Goal: Information Seeking & Learning: Check status

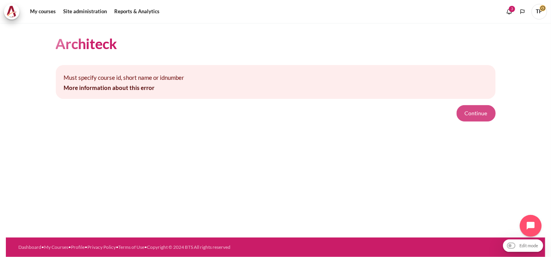
click at [478, 110] on button "Continue" at bounding box center [476, 113] width 39 height 16
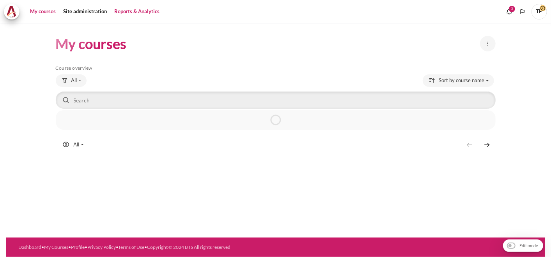
click at [139, 17] on link "Reports & Analytics" at bounding box center [137, 12] width 51 height 16
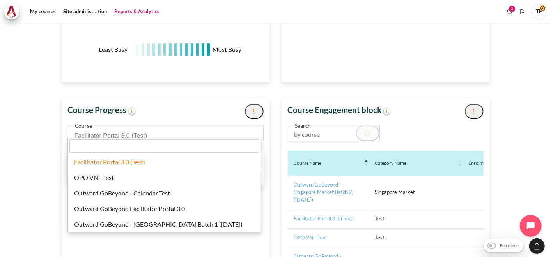
click at [138, 125] on span "Facilitator Portal 3.0 (Test)" at bounding box center [166, 133] width 196 height 16
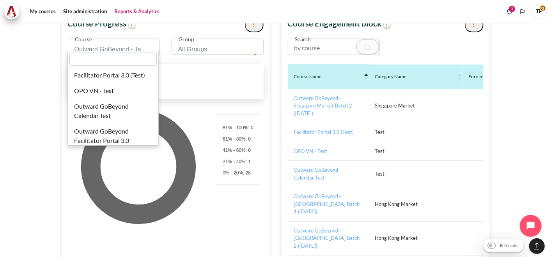
click at [142, 44] on span "Outward GoBeyond - Taiwan Market Batch 2 (Sep 2025)" at bounding box center [111, 49] width 73 height 11
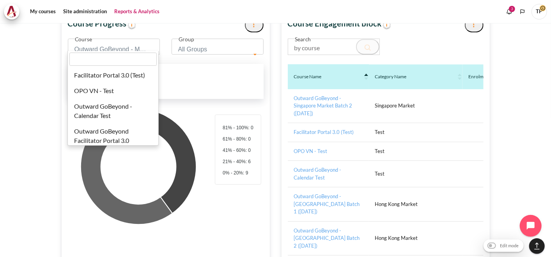
click at [114, 44] on span "Outward GoBeyond - Malaysia Market Batch 3 (Sep 2025)" at bounding box center [111, 49] width 73 height 11
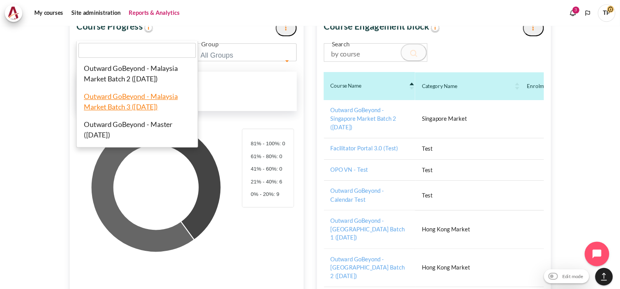
scroll to position [207, 233]
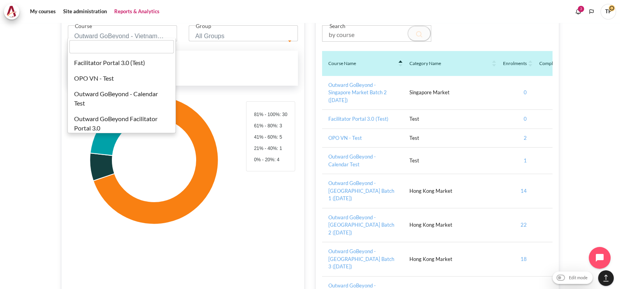
click at [104, 31] on span "Outward GoBeyond - Vietnam Market Batch 2 ([DATE])" at bounding box center [120, 36] width 91 height 11
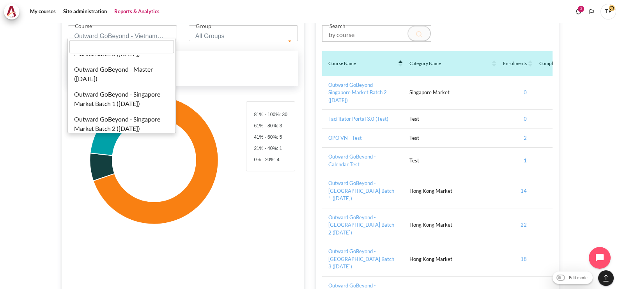
scroll to position [299, 0]
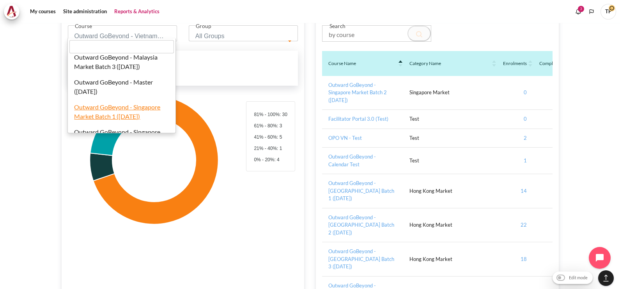
select select "827"
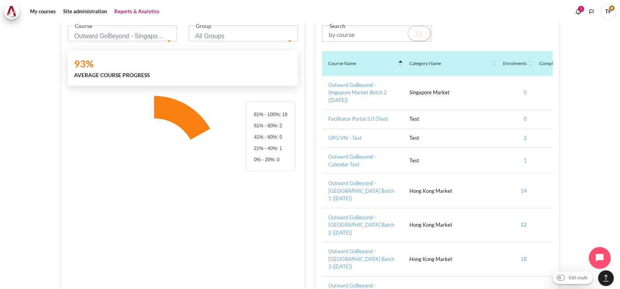
scroll to position [130, 220]
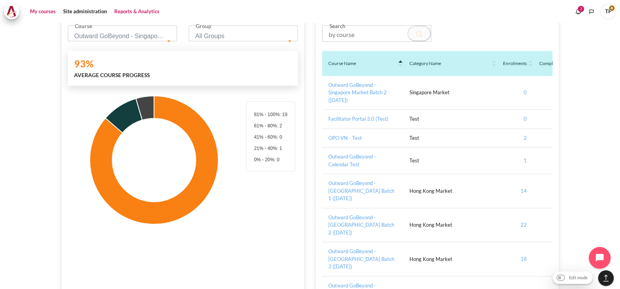
click at [49, 11] on link "My courses" at bounding box center [42, 12] width 31 height 16
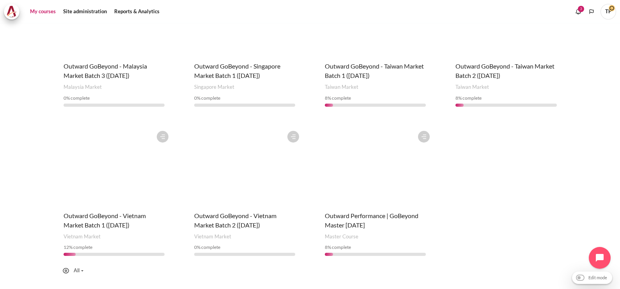
scroll to position [458, 0]
click at [256, 169] on figure "Content" at bounding box center [244, 166] width 117 height 78
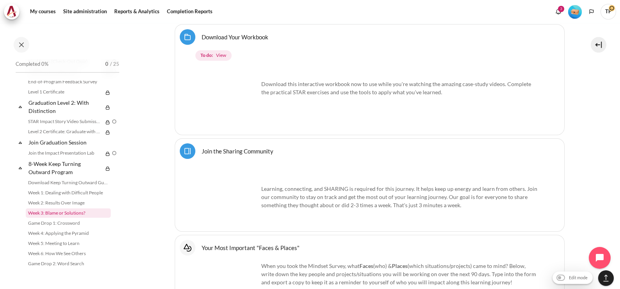
scroll to position [923, 0]
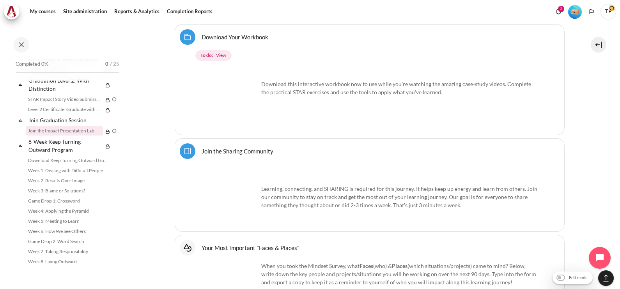
click at [48, 129] on link "Join the Impact Presentation Lab" at bounding box center [64, 130] width 77 height 9
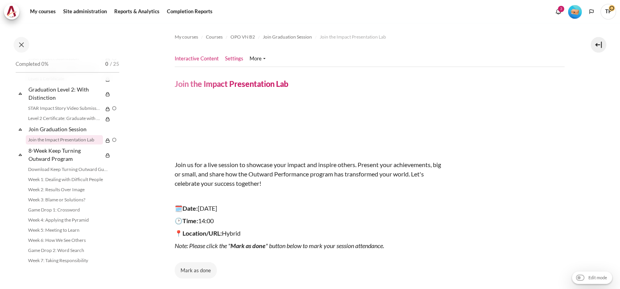
click at [230, 59] on link "Settings" at bounding box center [234, 59] width 18 height 8
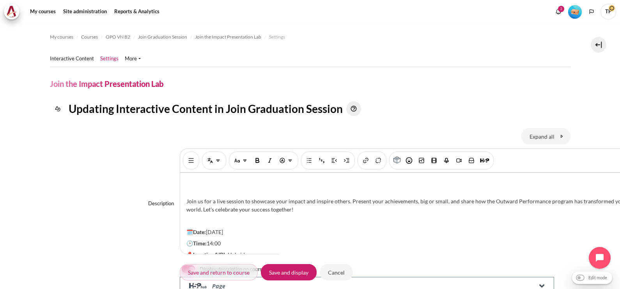
scroll to position [76, 0]
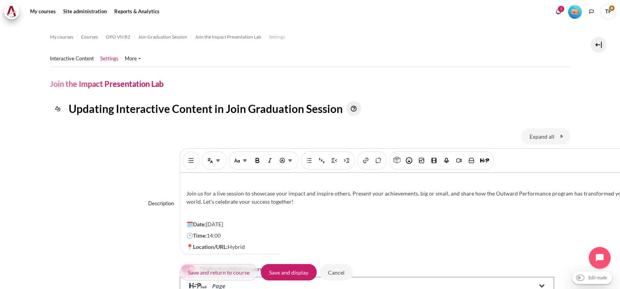
click at [214, 220] on p "🗓️Date: 12 Sep 2025" at bounding box center [413, 224] width 454 height 8
click at [252, 243] on p "📍Location/URL: Hybrid" at bounding box center [413, 247] width 454 height 8
click at [257, 232] on p "🕑Time: 14:00" at bounding box center [413, 236] width 454 height 8
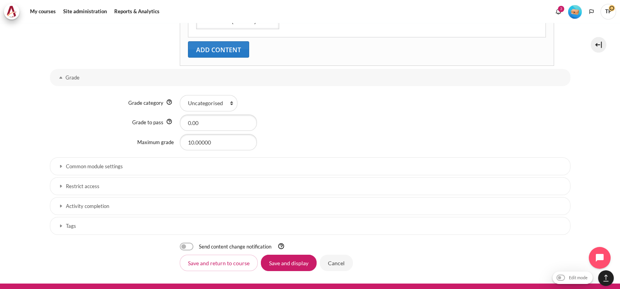
scroll to position [478, 0]
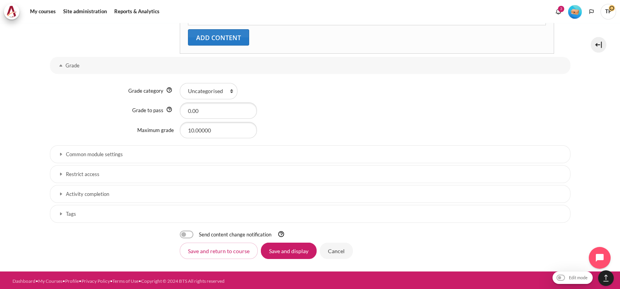
click at [119, 152] on h3 "Common module settings" at bounding box center [310, 154] width 489 height 7
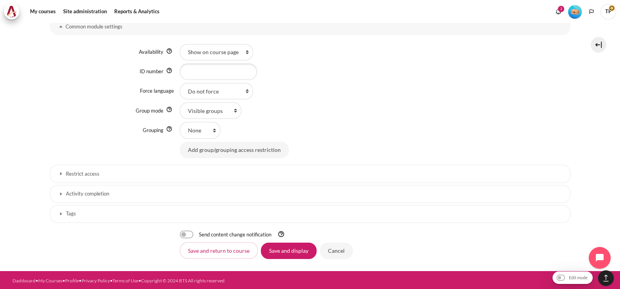
click at [78, 175] on h3 "Restrict access" at bounding box center [310, 174] width 489 height 7
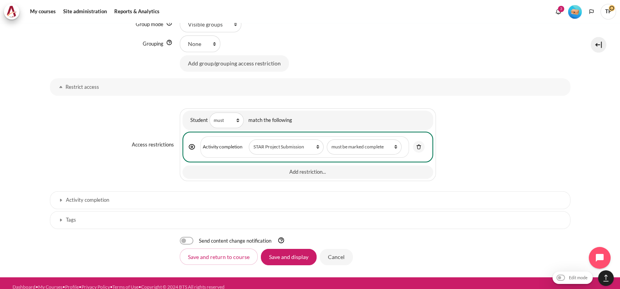
scroll to position [696, 0]
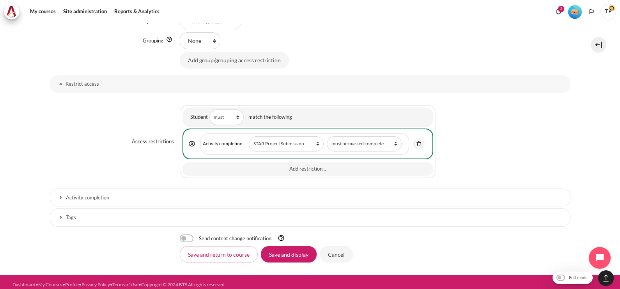
click at [107, 195] on h3 "Activity completion" at bounding box center [310, 198] width 489 height 7
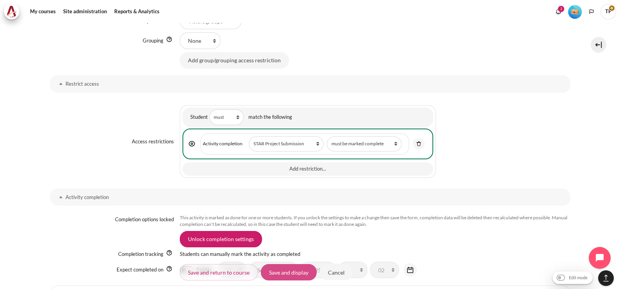
click at [305, 272] on input "Save and display" at bounding box center [289, 273] width 56 height 16
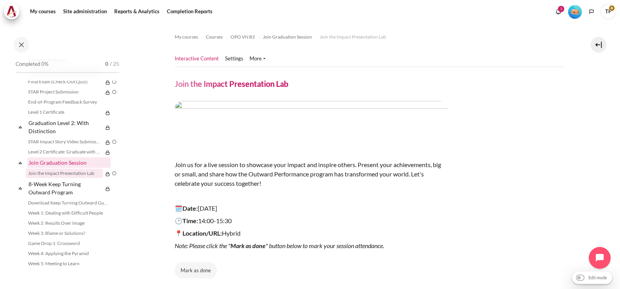
scroll to position [842, 0]
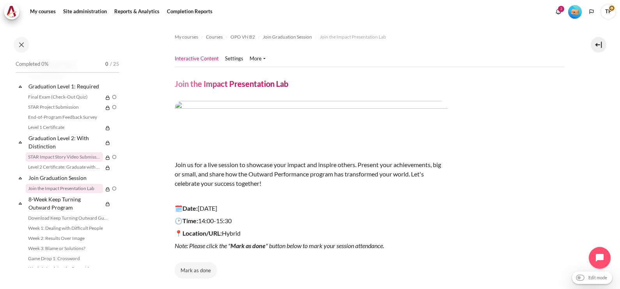
click at [63, 162] on link "STAR Impact Story Video Submission" at bounding box center [64, 157] width 77 height 9
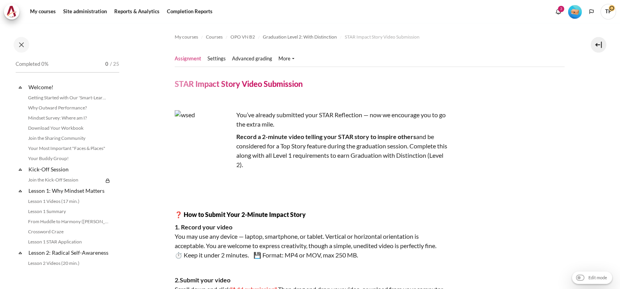
scroll to position [348, 0]
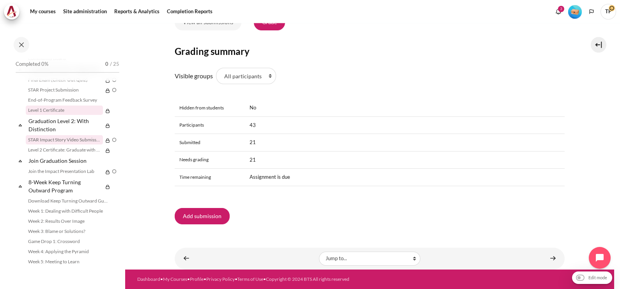
click at [55, 115] on link "Level 1 Certificate" at bounding box center [64, 110] width 77 height 9
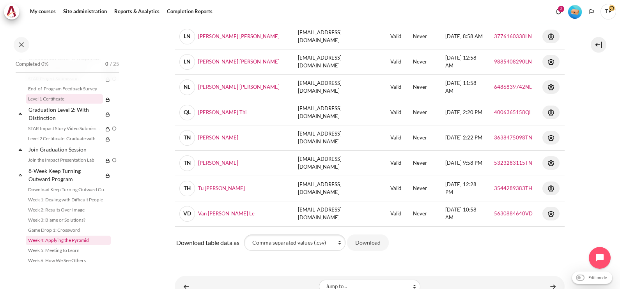
scroll to position [923, 0]
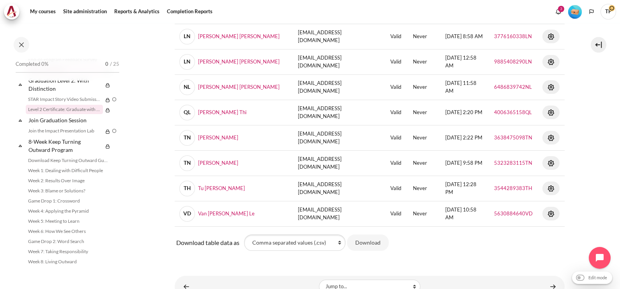
click at [55, 110] on link "Level 2 Certificate: Graduate with Distinction" at bounding box center [64, 109] width 77 height 9
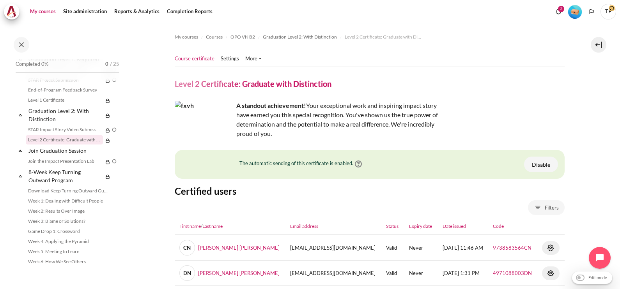
click at [51, 11] on link "My courses" at bounding box center [42, 12] width 31 height 16
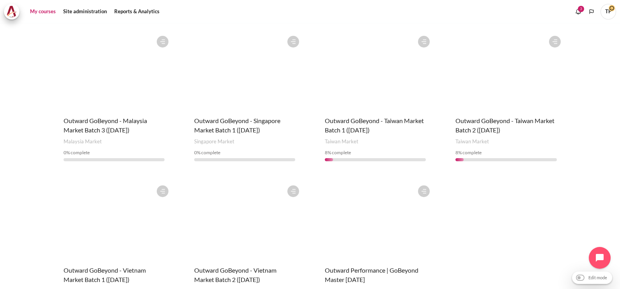
scroll to position [390, 0]
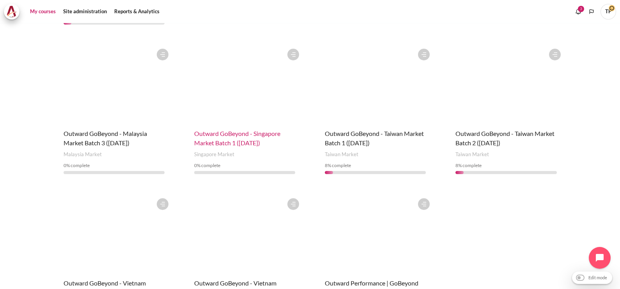
click at [216, 130] on span "Outward GoBeyond - Singapore Market Batch 1 ([DATE])" at bounding box center [237, 138] width 86 height 17
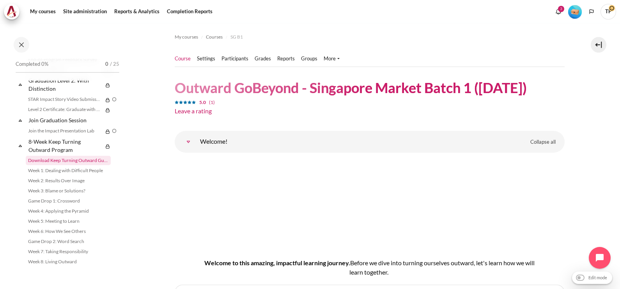
scroll to position [874, 0]
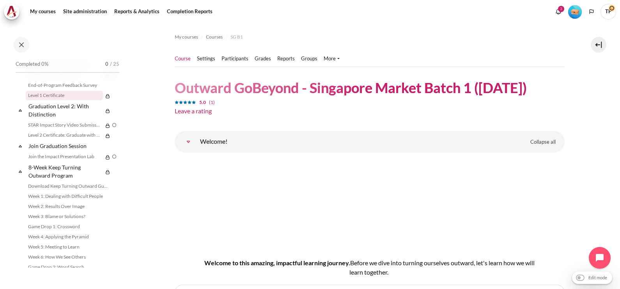
click at [54, 100] on link "Level 1 Certificate" at bounding box center [64, 95] width 77 height 9
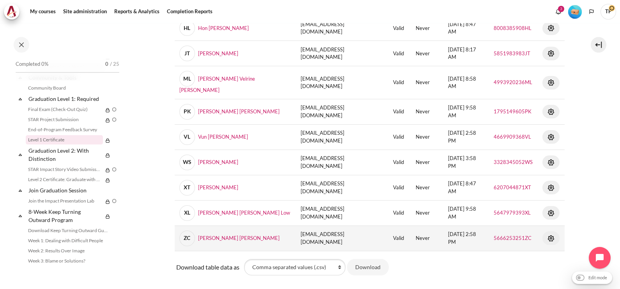
scroll to position [293, 0]
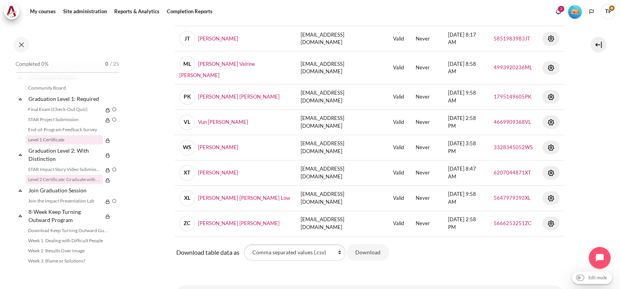
click at [39, 185] on link "Level 2 Certificate: Graduate with Distinction" at bounding box center [64, 179] width 77 height 9
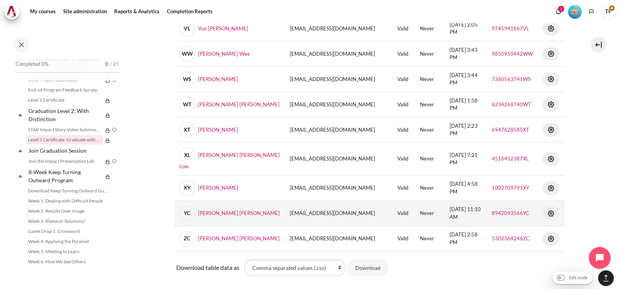
scroll to position [536, 0]
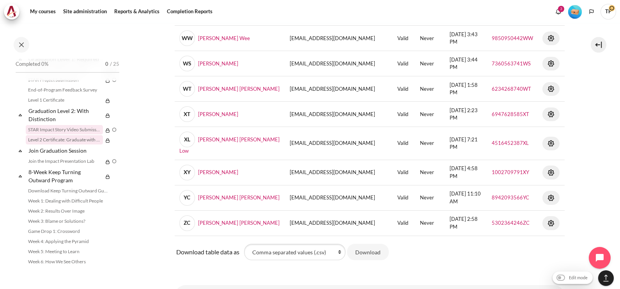
click at [49, 135] on link "STAR Impact Story Video Submission" at bounding box center [64, 129] width 77 height 9
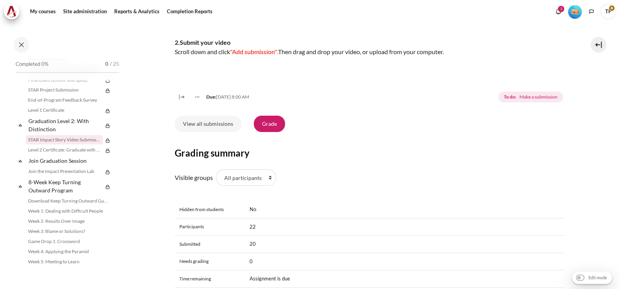
scroll to position [244, 0]
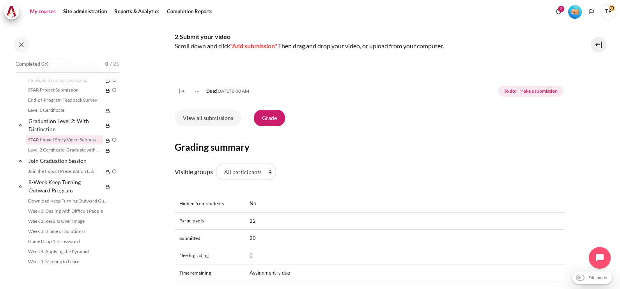
click at [46, 7] on link "My courses" at bounding box center [42, 12] width 31 height 16
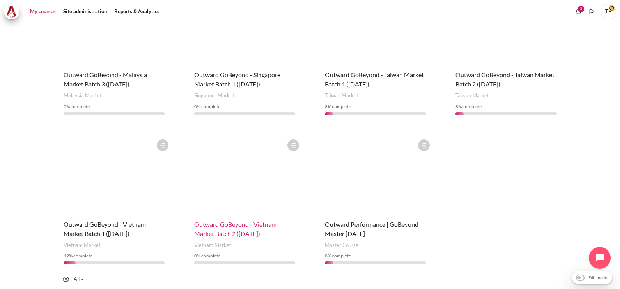
scroll to position [458, 0]
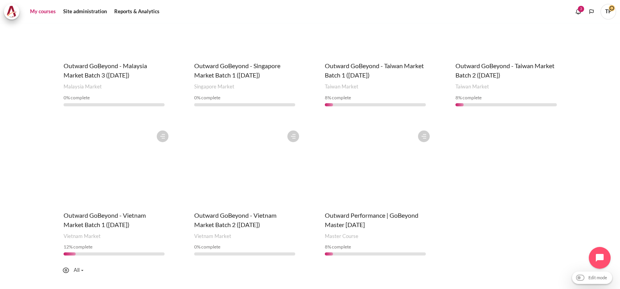
click at [245, 180] on figure "Content" at bounding box center [244, 166] width 117 height 78
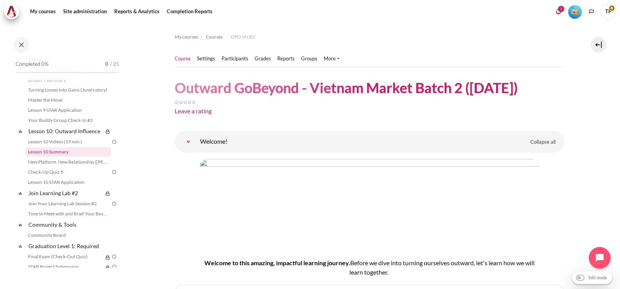
scroll to position [923, 0]
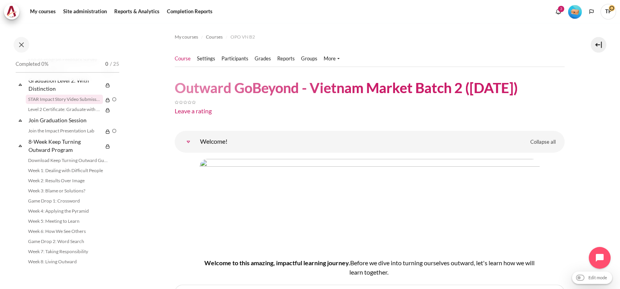
click at [62, 98] on link "STAR Impact Story Video Submission" at bounding box center [64, 99] width 77 height 9
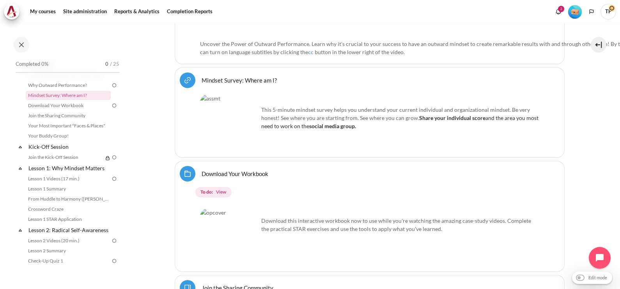
scroll to position [829, 0]
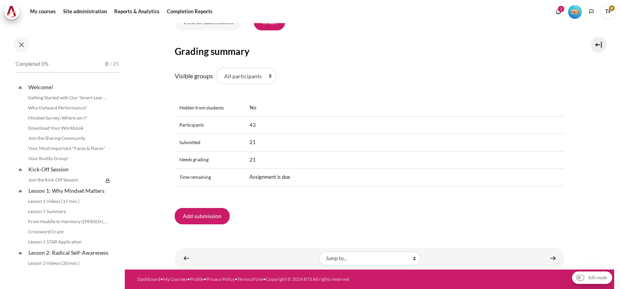
scroll to position [859, 0]
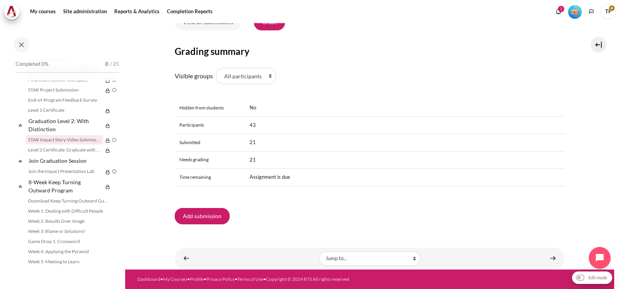
drag, startPoint x: 48, startPoint y: 15, endPoint x: 65, endPoint y: 25, distance: 20.1
click at [48, 15] on link "My courses" at bounding box center [42, 12] width 31 height 16
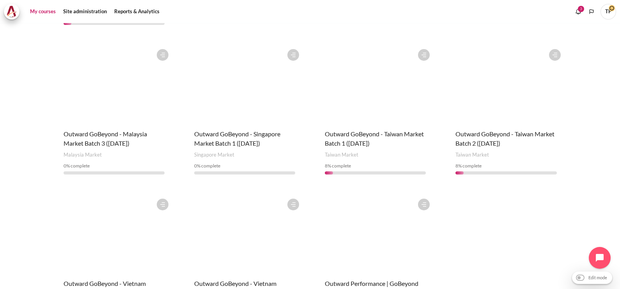
scroll to position [390, 0]
click at [495, 130] on span "Outward GoBeyond - Taiwan Market Batch 2 ([DATE])" at bounding box center [505, 138] width 99 height 17
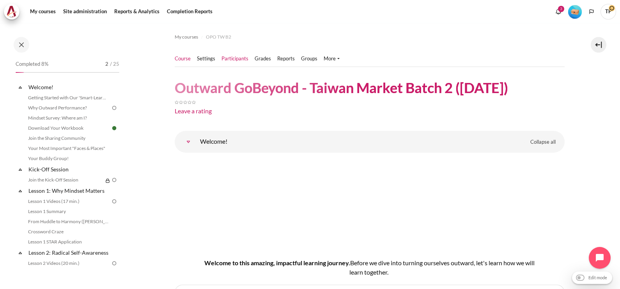
click at [225, 60] on link "Participants" at bounding box center [235, 59] width 27 height 8
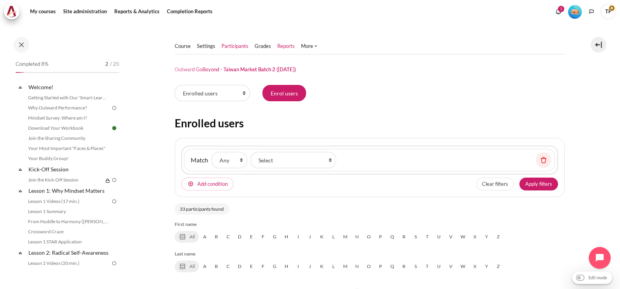
click at [289, 47] on link "Reports" at bounding box center [286, 47] width 18 height 8
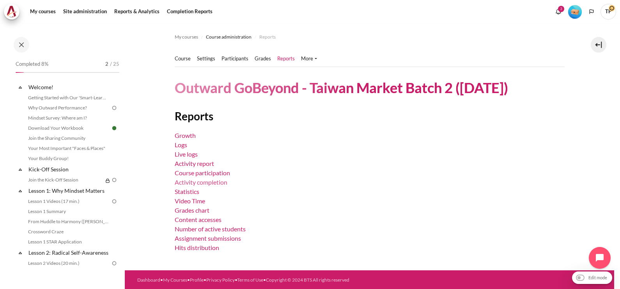
click at [191, 182] on link "Activity completion" at bounding box center [201, 182] width 53 height 7
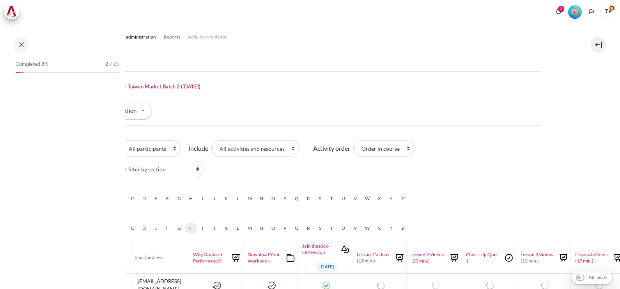
scroll to position [64, 0]
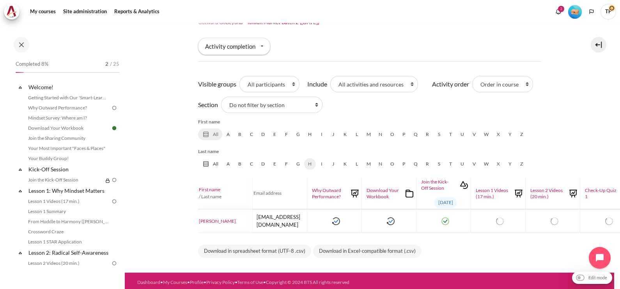
drag, startPoint x: 0, startPoint y: 135, endPoint x: 24, endPoint y: 17, distance: 120.3
click at [0, 135] on html "Skip to main content Open course index Completed 8% 2 / 25 Expand Collapse" at bounding box center [310, 144] width 620 height 289
